Goal: Information Seeking & Learning: Learn about a topic

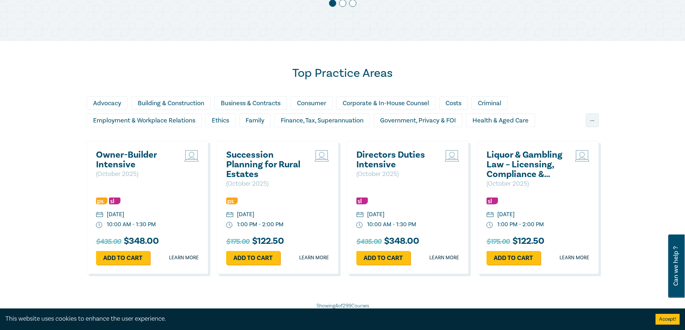
scroll to position [611, 0]
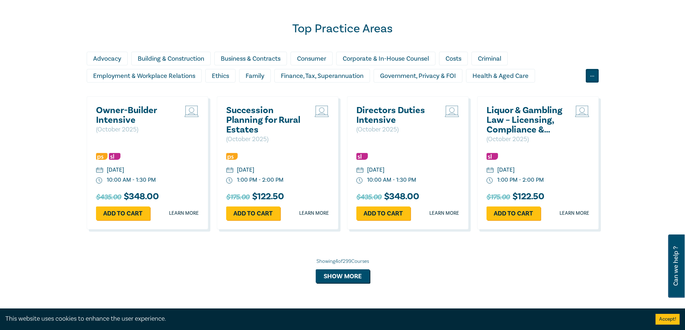
click at [592, 79] on div "..." at bounding box center [592, 76] width 13 height 14
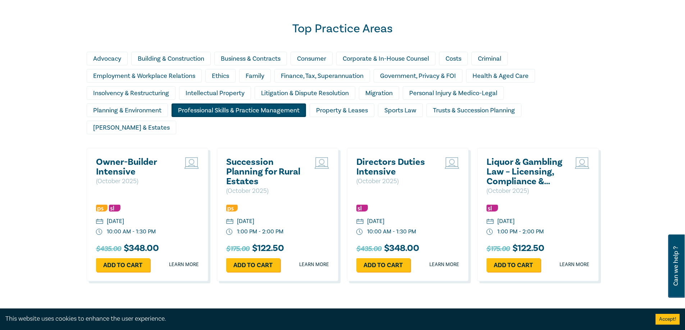
click at [231, 110] on div "Professional Skills & Practice Management" at bounding box center [238, 111] width 134 height 14
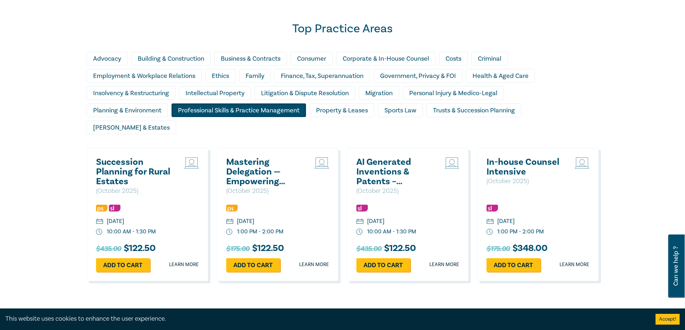
click at [229, 109] on div "Professional Skills & Practice Management" at bounding box center [238, 111] width 134 height 14
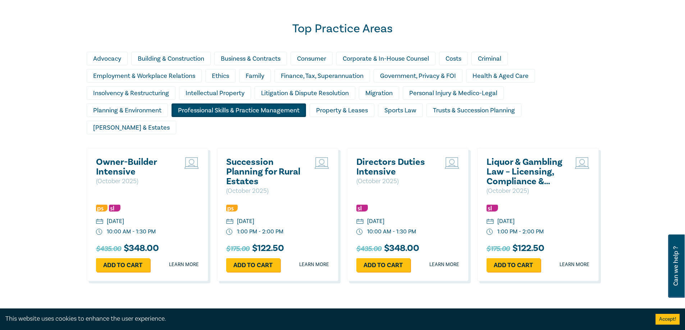
click at [229, 109] on div "Professional Skills & Practice Management" at bounding box center [238, 111] width 134 height 14
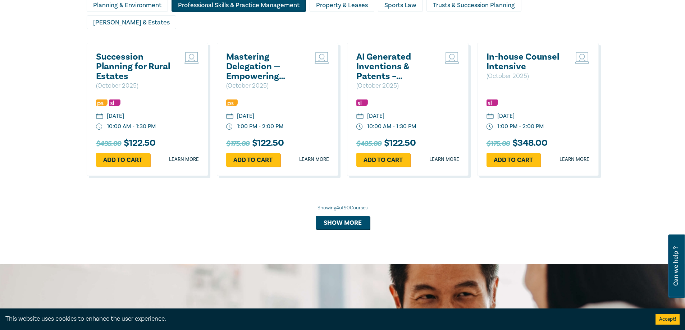
scroll to position [719, 0]
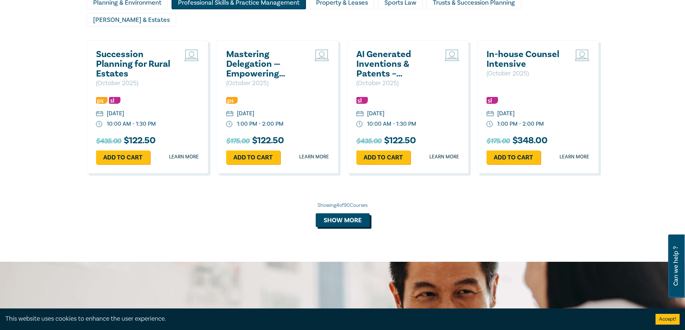
click at [343, 214] on button "Show more" at bounding box center [343, 221] width 54 height 14
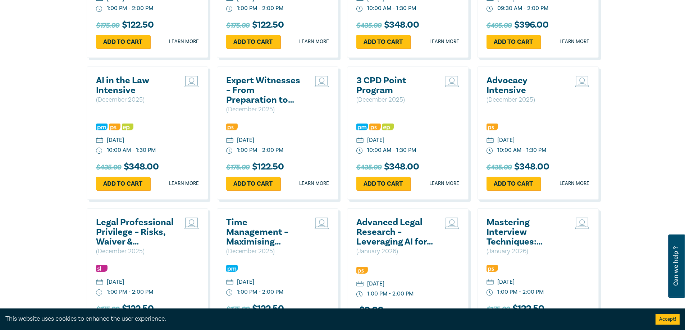
scroll to position [970, 0]
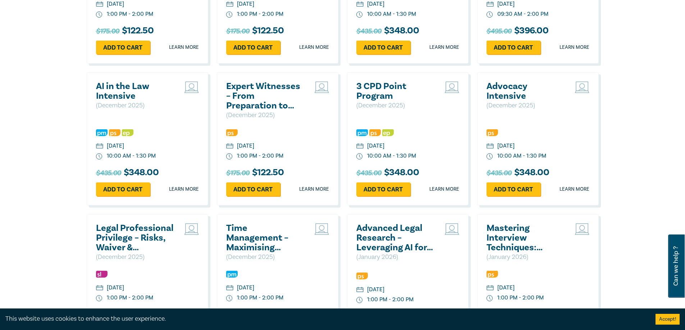
click at [124, 82] on h2 "AI in the Law Intensive" at bounding box center [134, 91] width 77 height 19
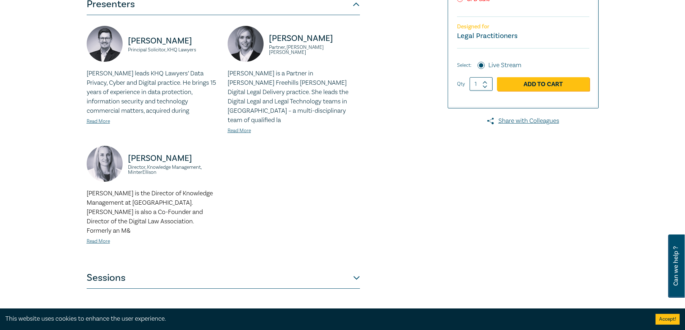
scroll to position [216, 0]
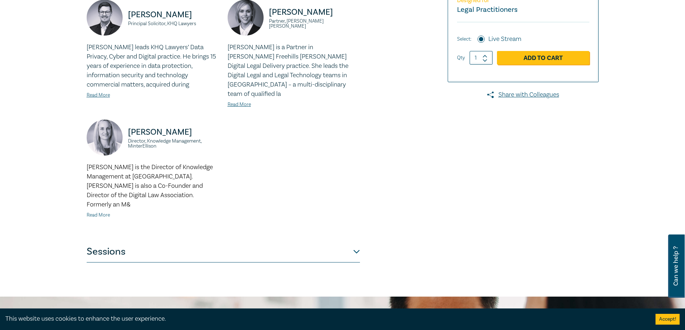
click at [101, 212] on link "Read More" at bounding box center [98, 215] width 23 height 6
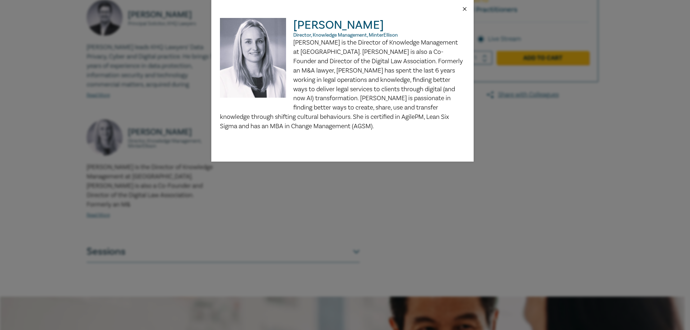
click at [465, 9] on button "Close" at bounding box center [465, 9] width 6 height 6
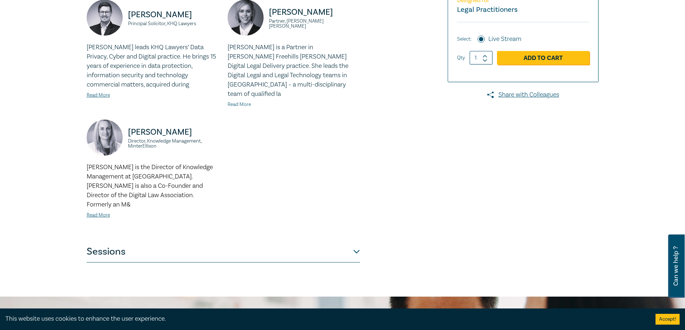
click at [240, 101] on link "Read More" at bounding box center [239, 104] width 23 height 6
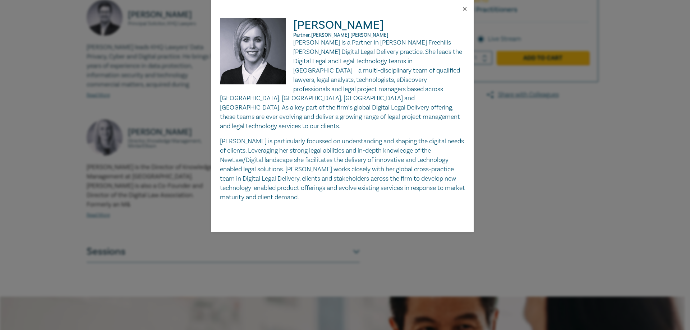
click at [465, 8] on button "Close" at bounding box center [465, 9] width 6 height 6
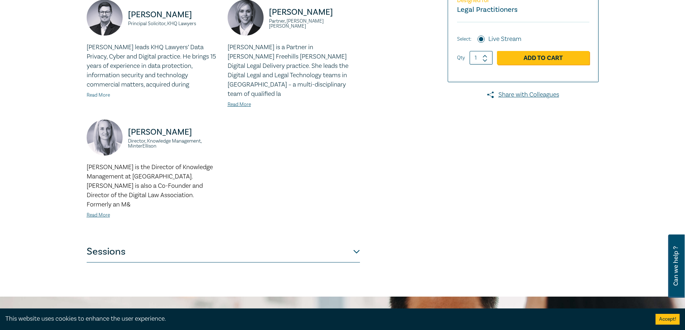
click at [97, 96] on link "Read More" at bounding box center [98, 95] width 23 height 6
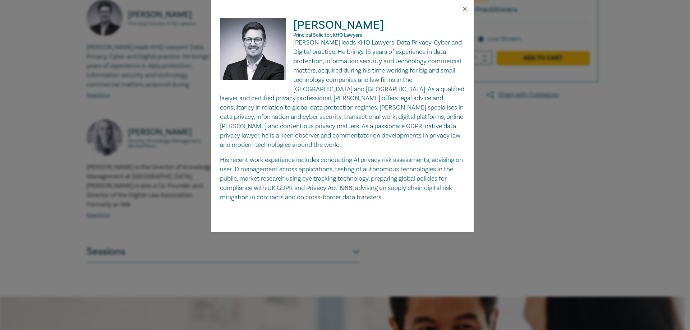
click at [465, 8] on button "Close" at bounding box center [465, 9] width 6 height 6
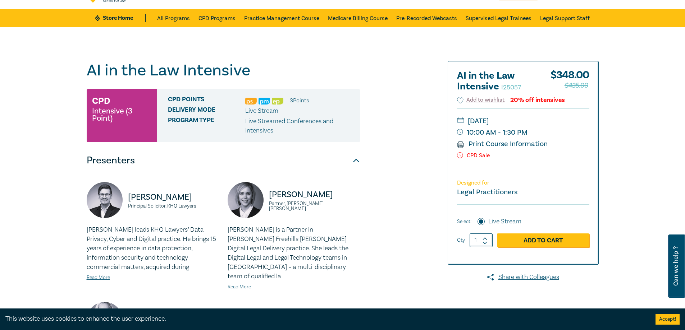
scroll to position [0, 0]
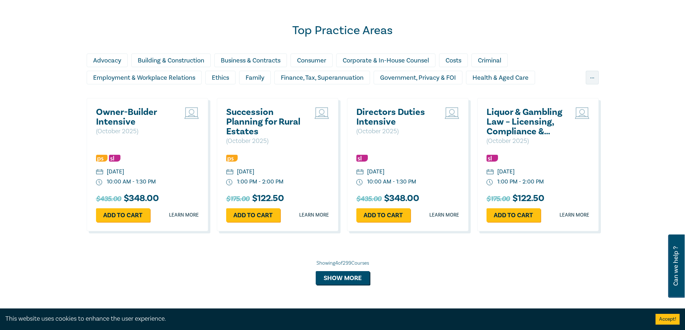
scroll to position [589, 0]
